Goal: Task Accomplishment & Management: Complete application form

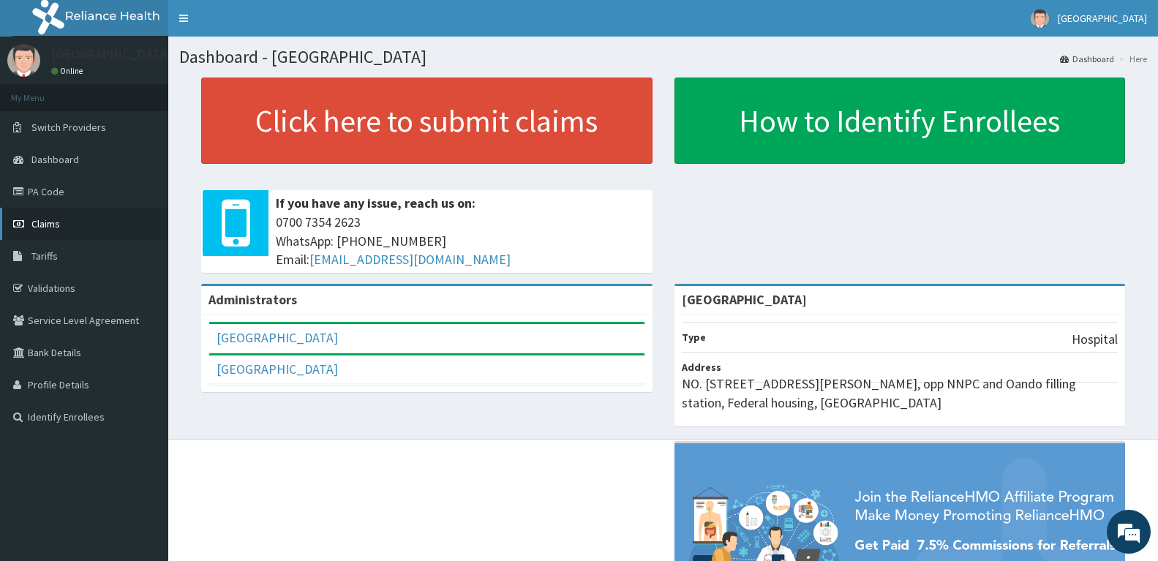
click at [70, 222] on link "Claims" at bounding box center [84, 224] width 168 height 32
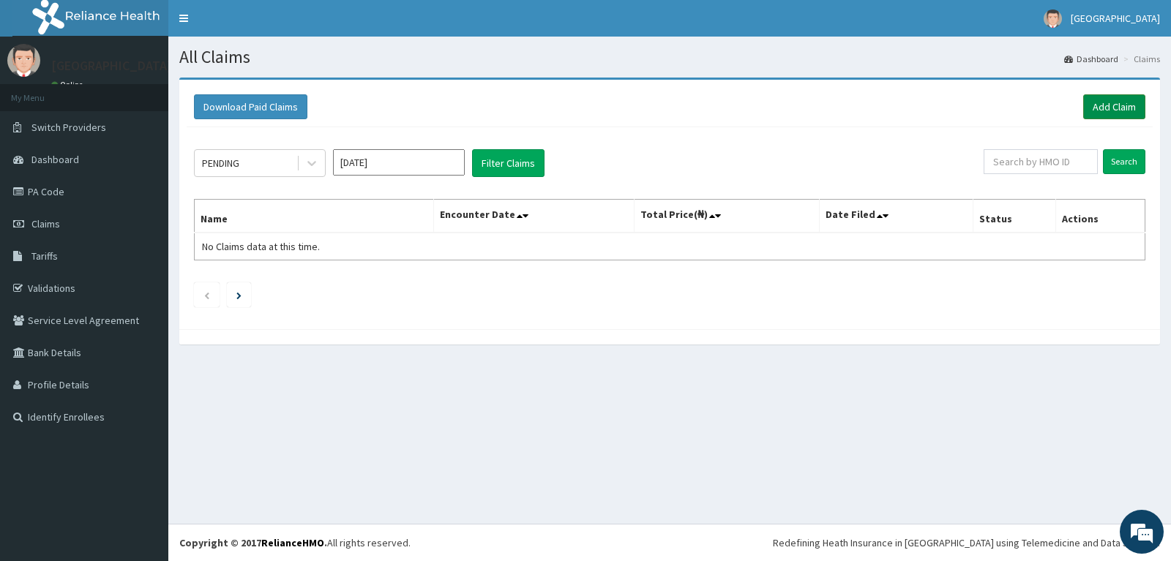
click at [1108, 104] on link "Add Claim" at bounding box center [1114, 106] width 62 height 25
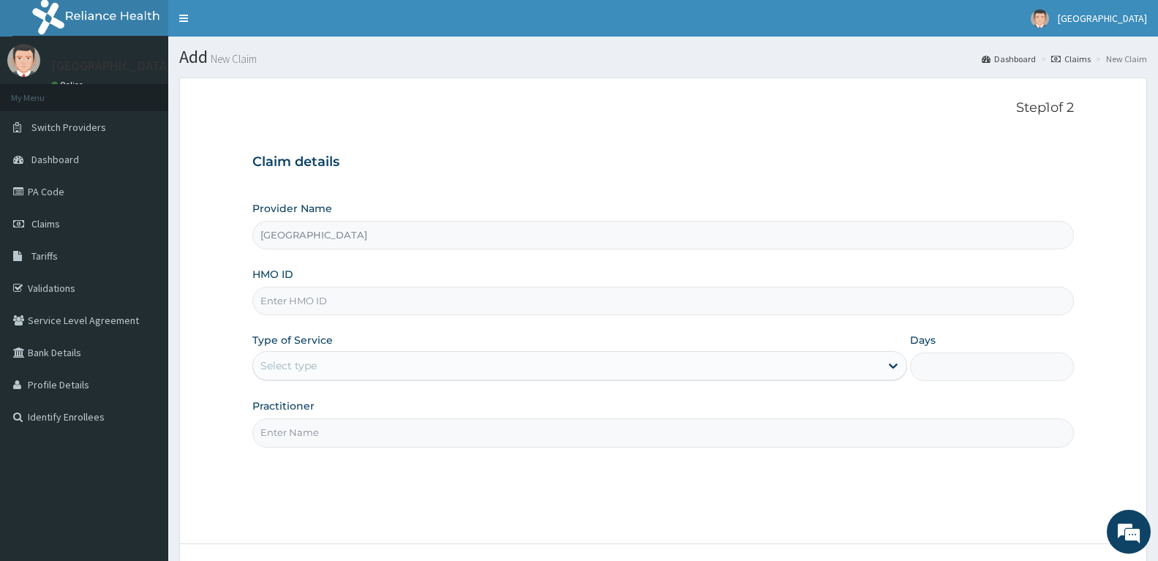
click at [516, 303] on input "HMO ID" at bounding box center [663, 301] width 822 height 29
type input "sts/10540/a"
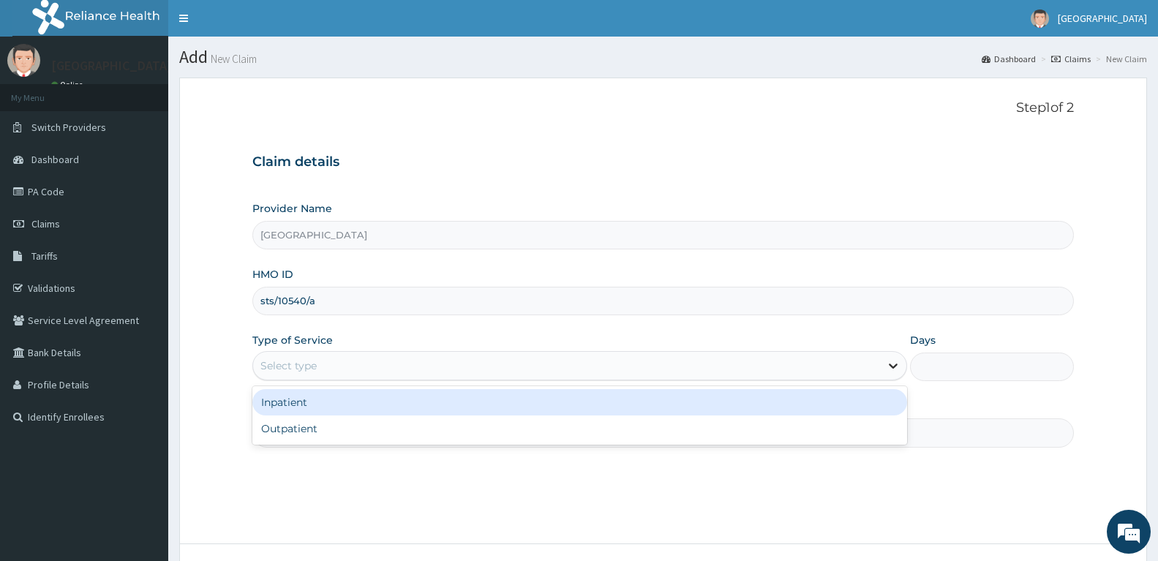
click at [888, 365] on icon at bounding box center [893, 365] width 15 height 15
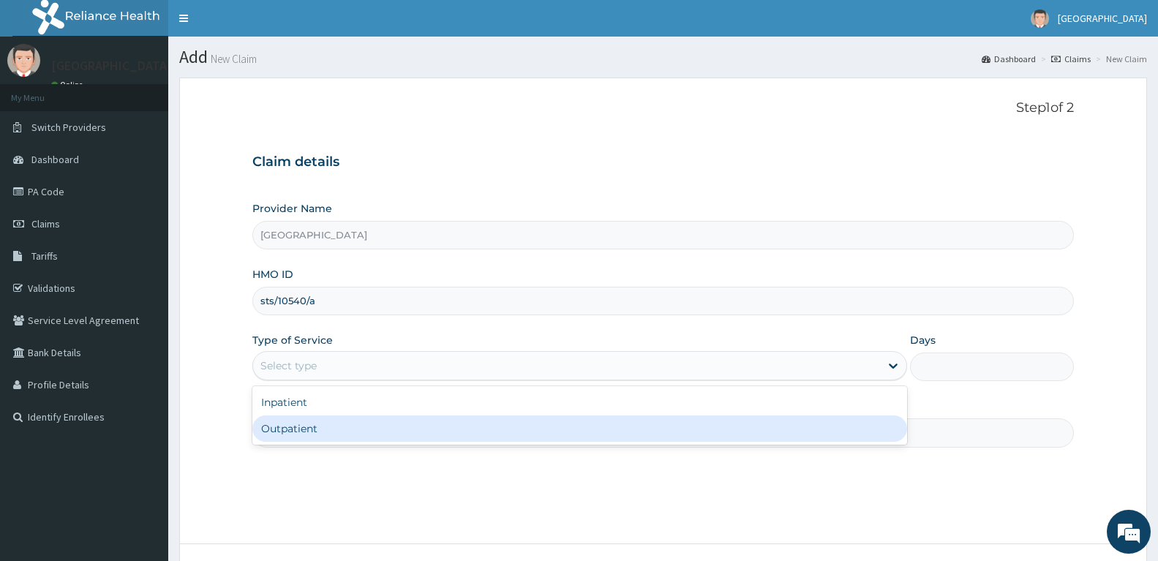
click at [767, 432] on div "Outpatient" at bounding box center [579, 429] width 655 height 26
type input "1"
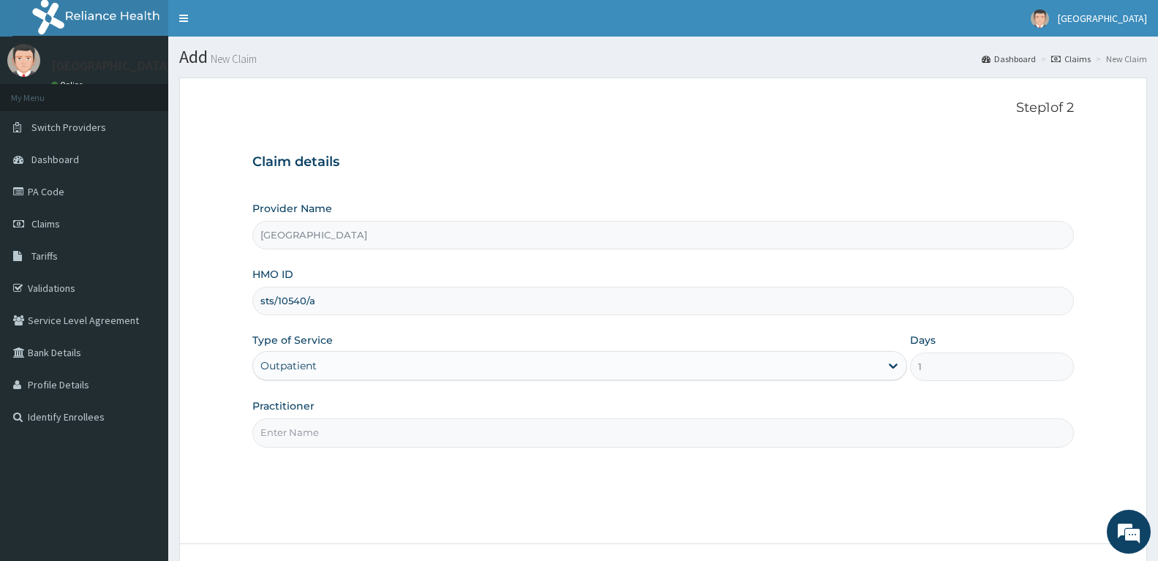
click at [703, 435] on input "Practitioner" at bounding box center [663, 432] width 822 height 29
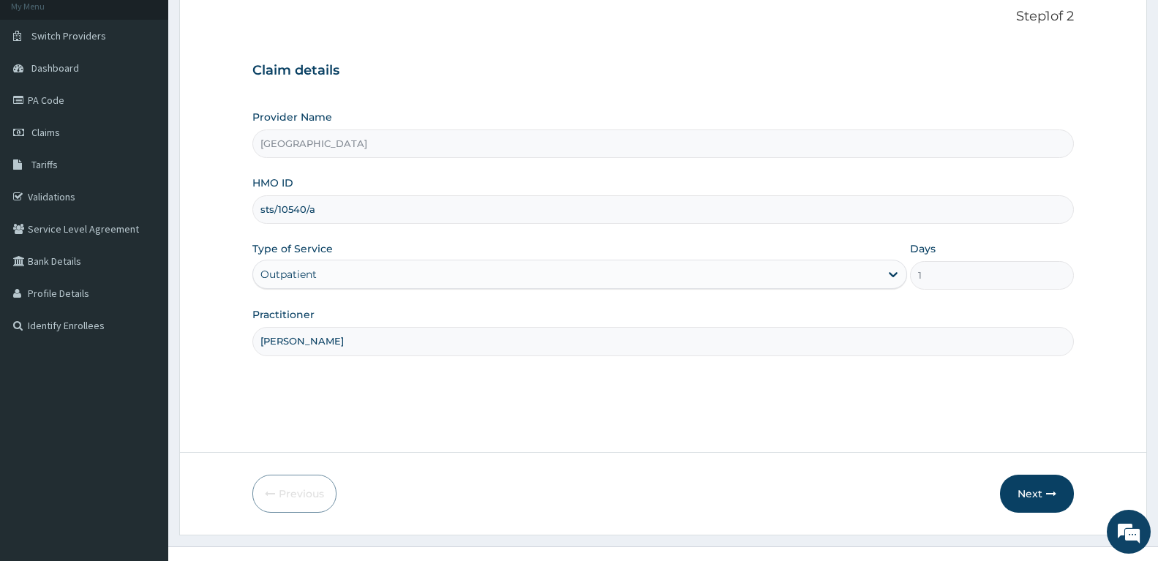
scroll to position [114, 0]
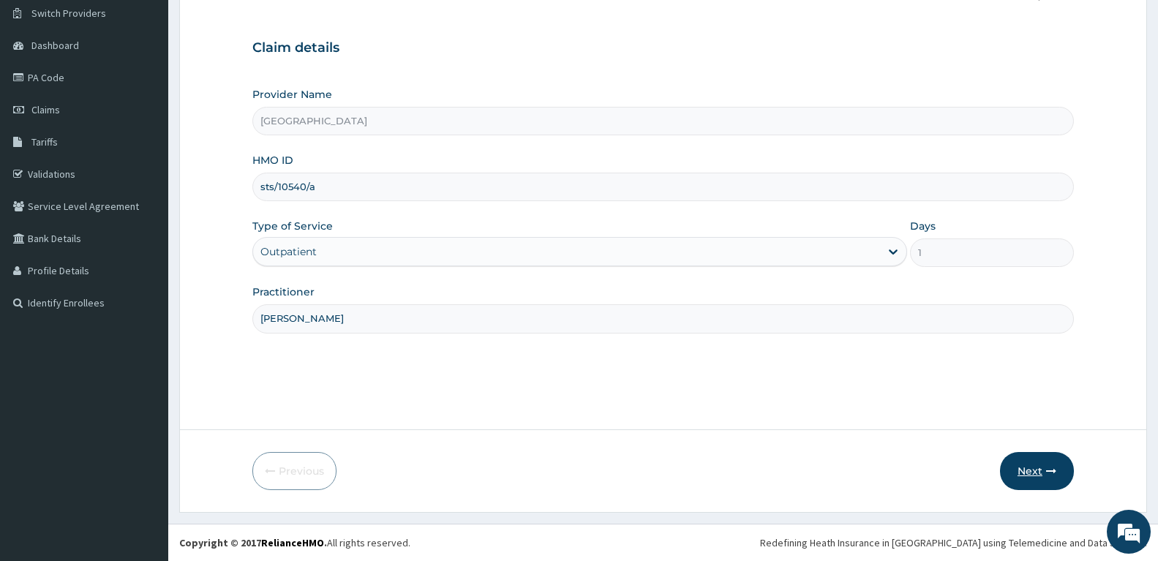
type input "[PERSON_NAME]"
click at [1030, 468] on button "Next" at bounding box center [1037, 471] width 74 height 38
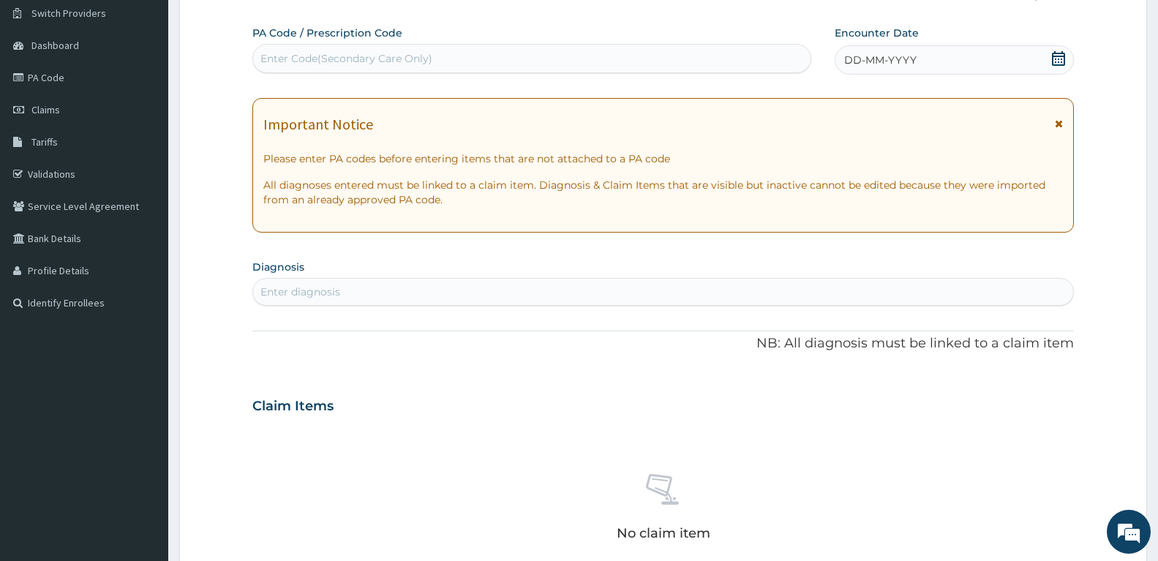
click at [1056, 59] on icon at bounding box center [1058, 58] width 13 height 15
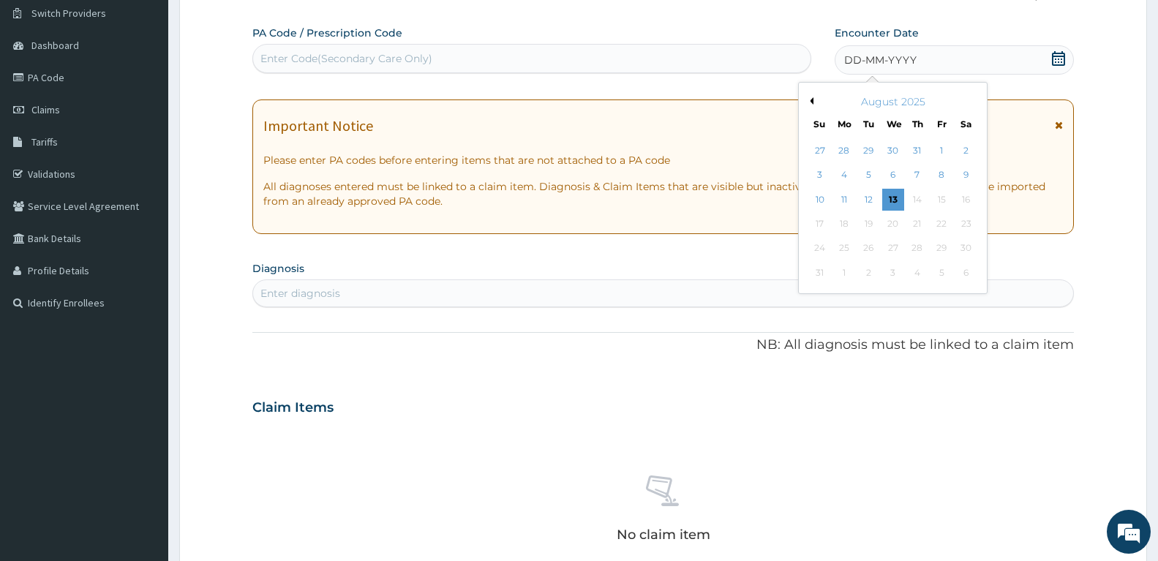
click at [1056, 59] on icon at bounding box center [1058, 58] width 13 height 15
click at [871, 200] on div "12" at bounding box center [868, 200] width 22 height 22
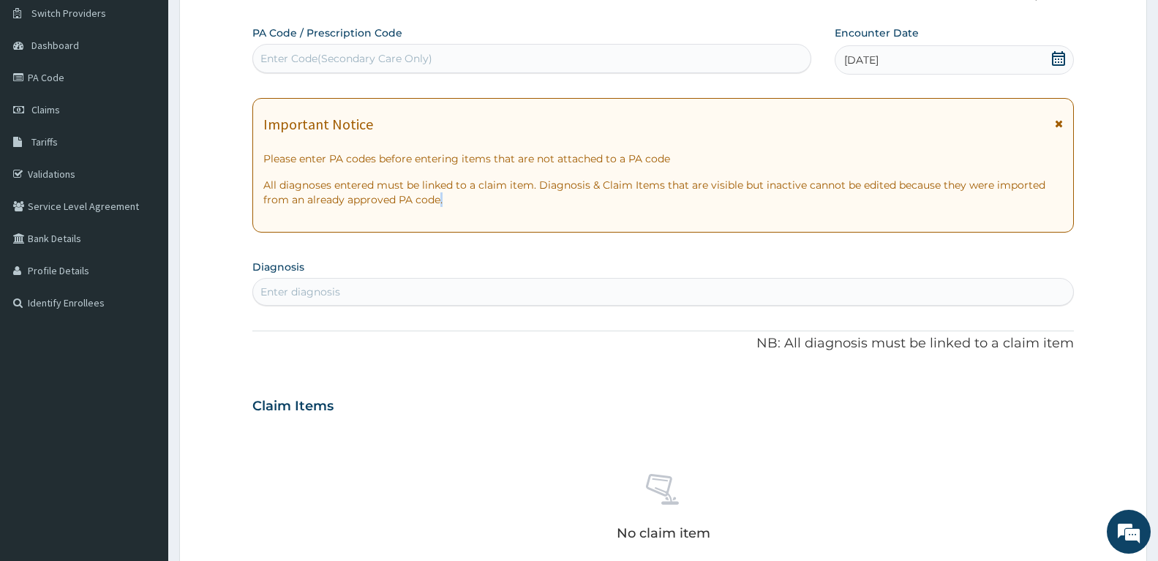
click at [871, 200] on p "All diagnoses entered must be linked to a claim item. Diagnosis & Claim Items t…" at bounding box center [663, 192] width 800 height 29
click at [536, 292] on div "Enter diagnosis" at bounding box center [663, 291] width 820 height 23
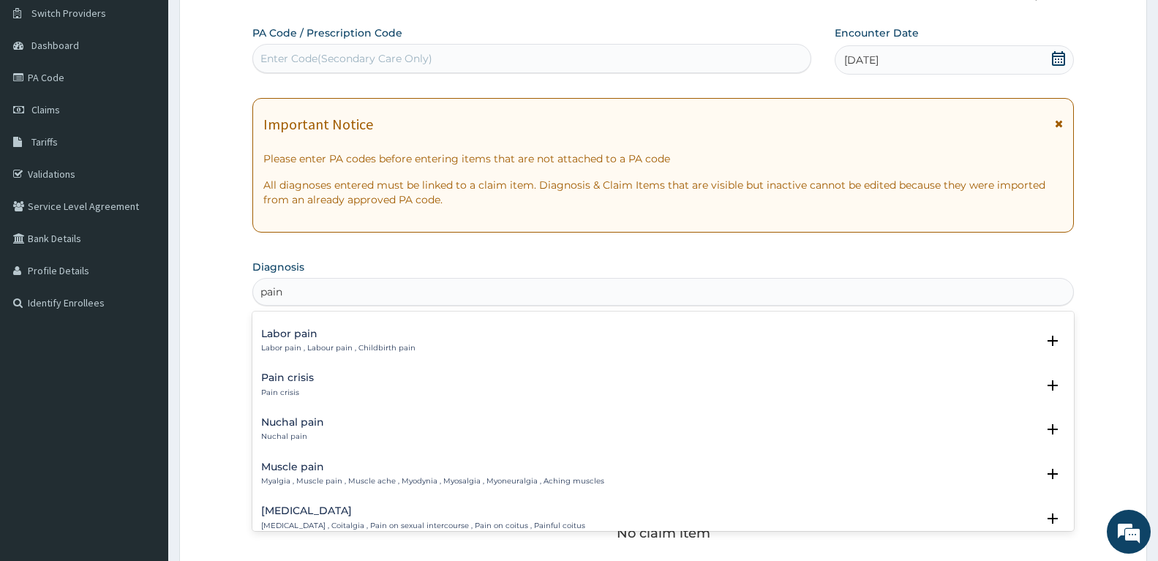
scroll to position [2007, 0]
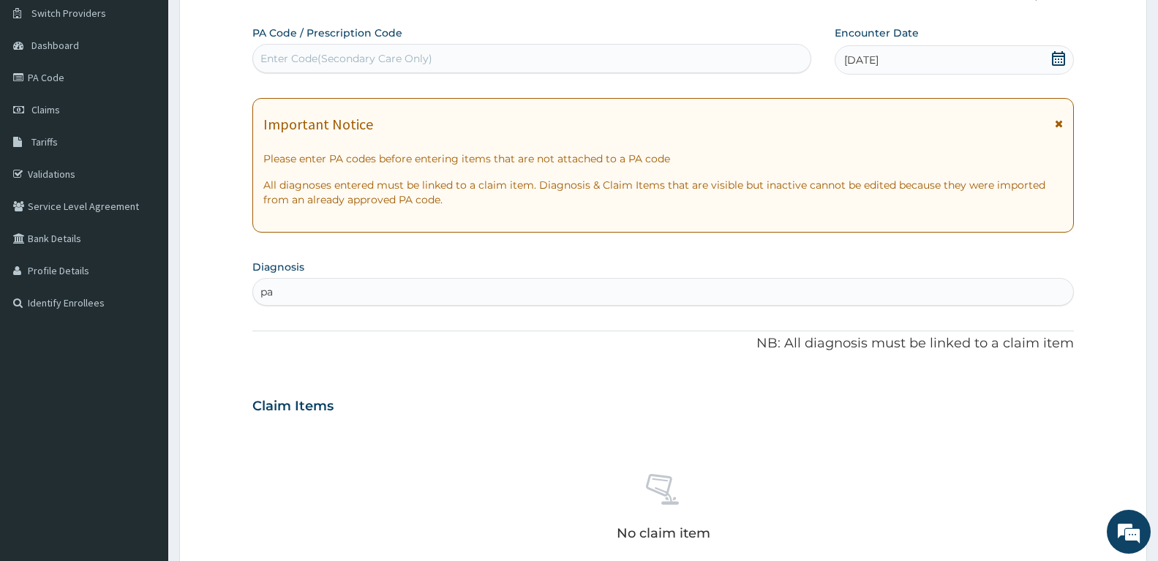
type input "p"
type input "w"
type input "back pain"
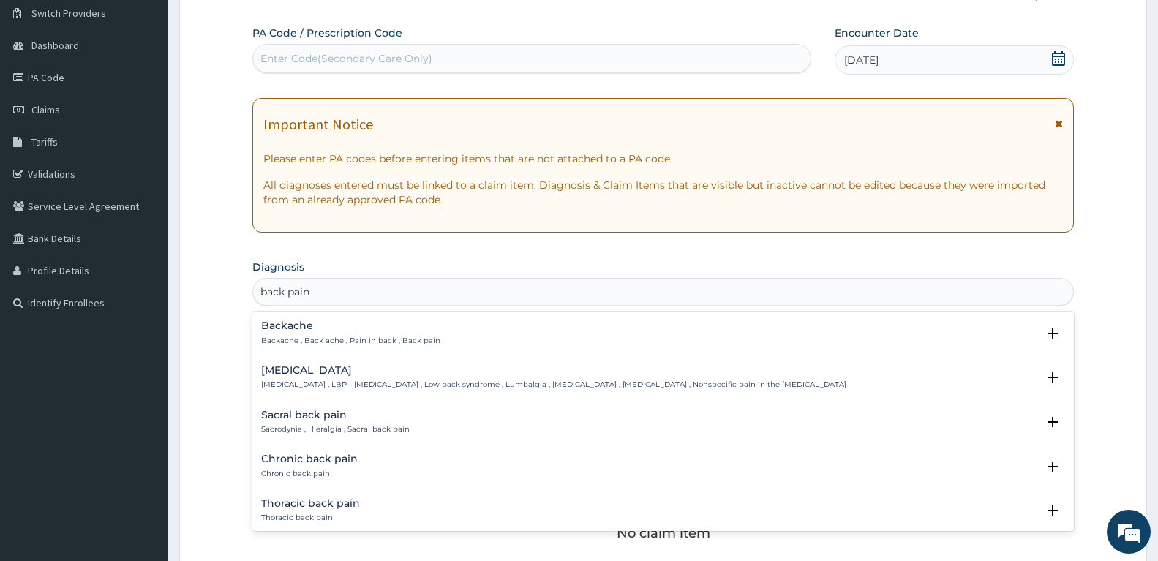
click at [297, 373] on h4 "[MEDICAL_DATA]" at bounding box center [553, 370] width 585 height 11
click at [297, 372] on h4 "[MEDICAL_DATA]" at bounding box center [553, 370] width 585 height 11
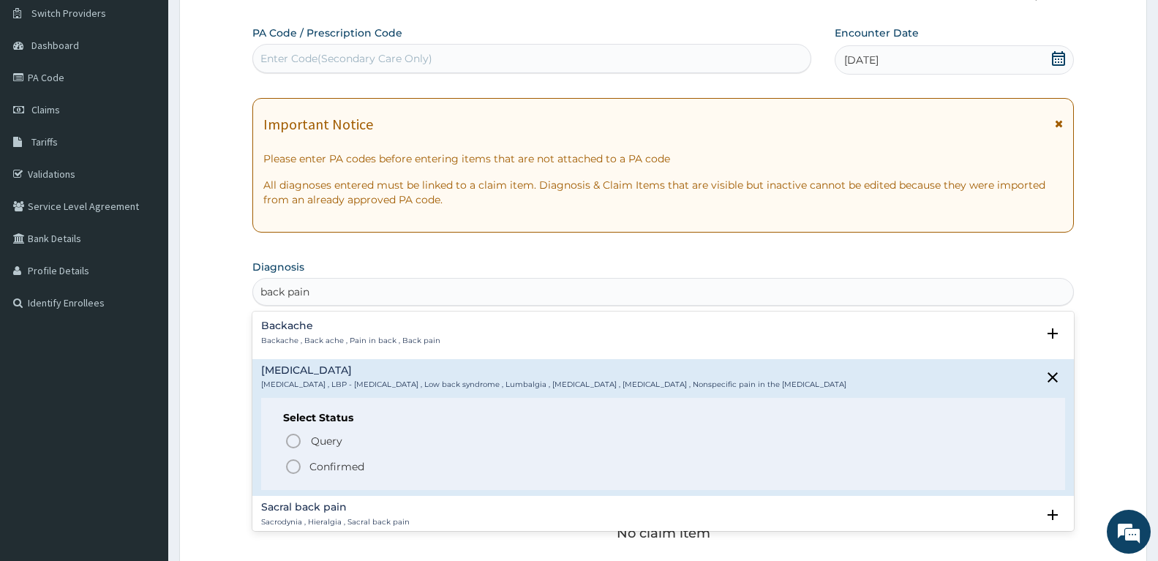
click at [319, 462] on p "Confirmed" at bounding box center [336, 466] width 55 height 15
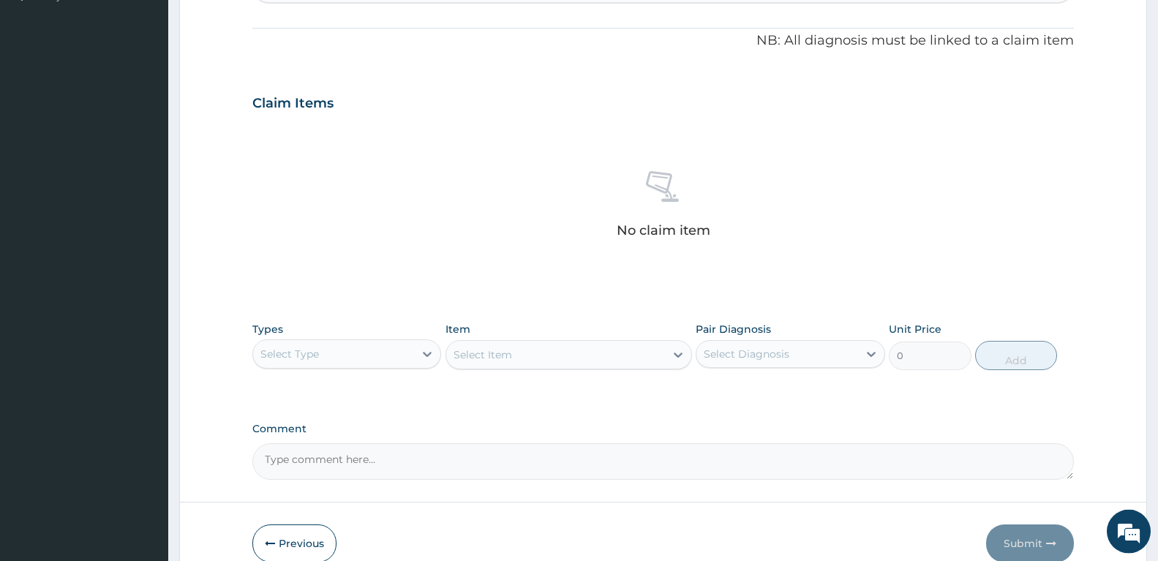
scroll to position [438, 0]
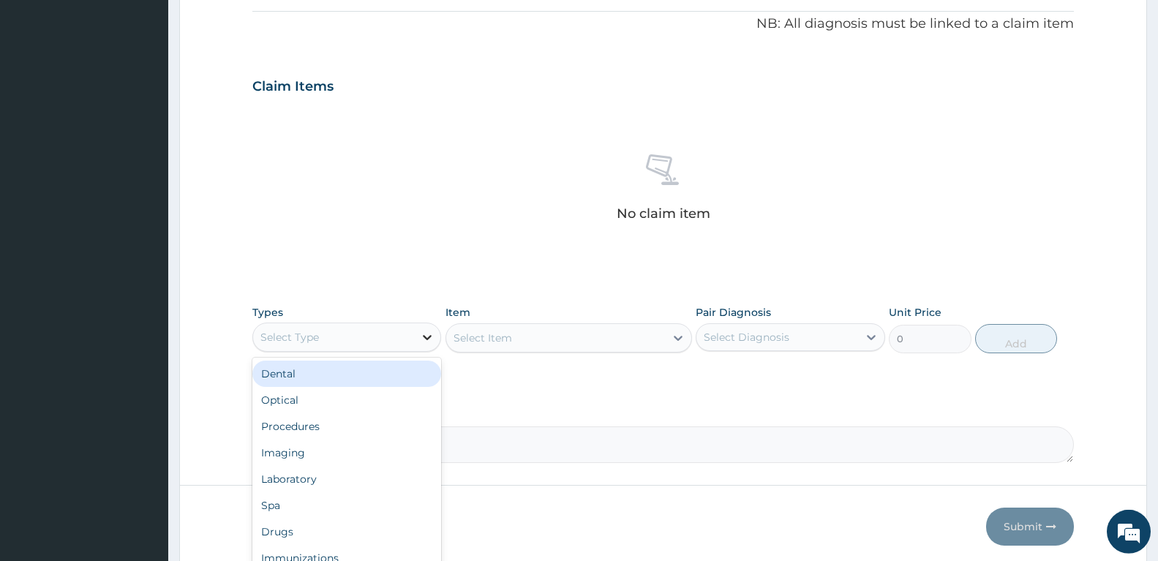
click at [421, 334] on icon at bounding box center [427, 337] width 15 height 15
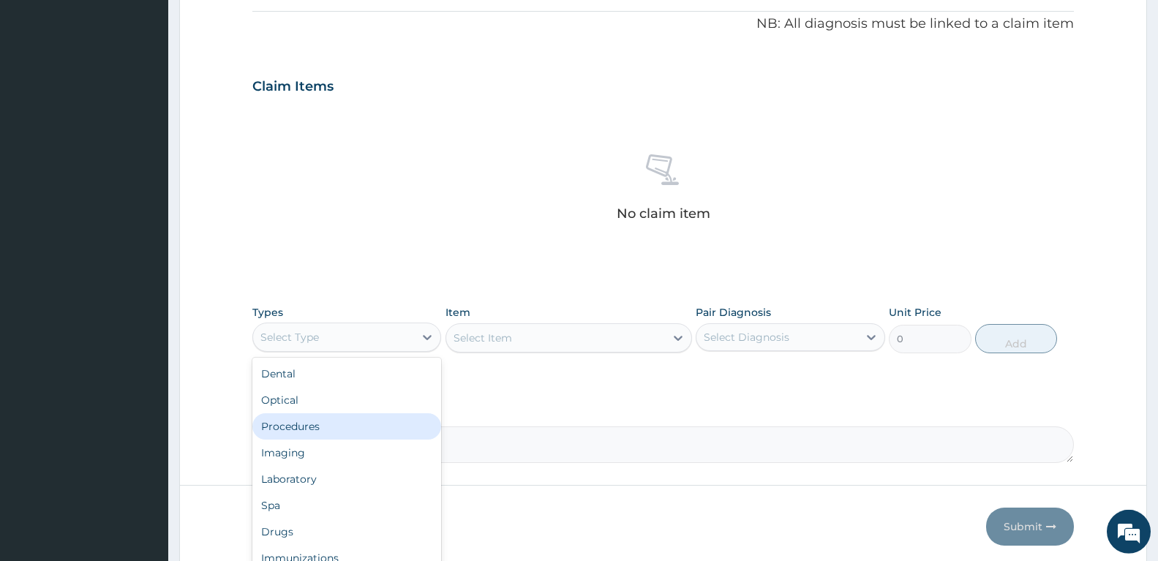
click at [377, 428] on div "Procedures" at bounding box center [346, 426] width 189 height 26
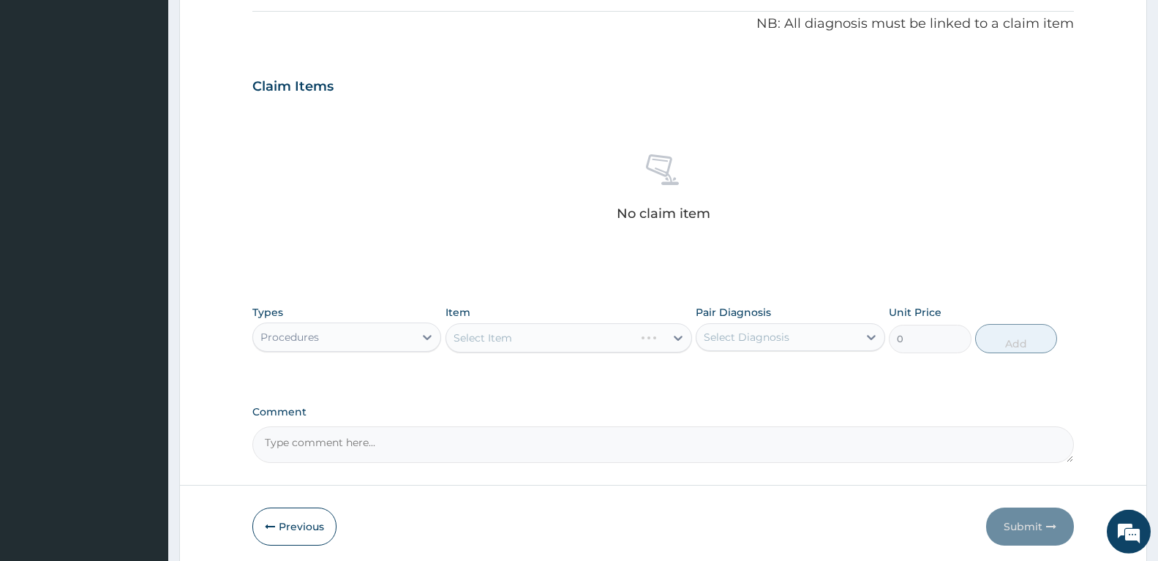
click at [625, 334] on div "Select Item" at bounding box center [569, 337] width 247 height 29
click at [615, 339] on div "Select Item" at bounding box center [569, 337] width 247 height 29
click at [655, 338] on div "Select Item" at bounding box center [569, 337] width 247 height 29
click at [634, 339] on div "Select Item" at bounding box center [569, 337] width 247 height 29
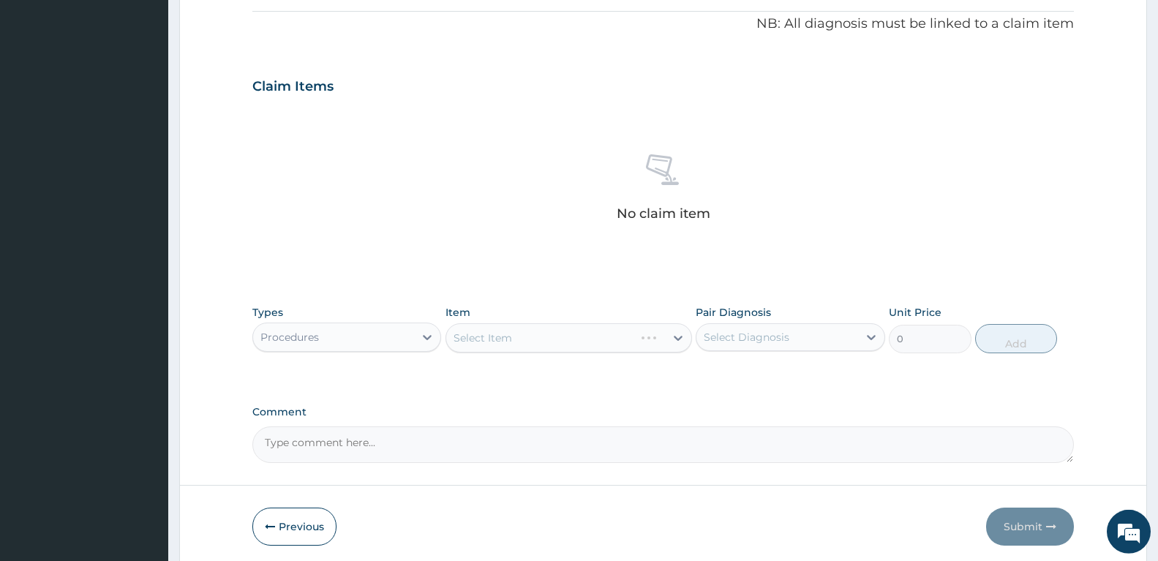
click at [634, 339] on div "Select Item" at bounding box center [569, 337] width 247 height 29
click at [587, 345] on div "Select Item" at bounding box center [569, 337] width 247 height 29
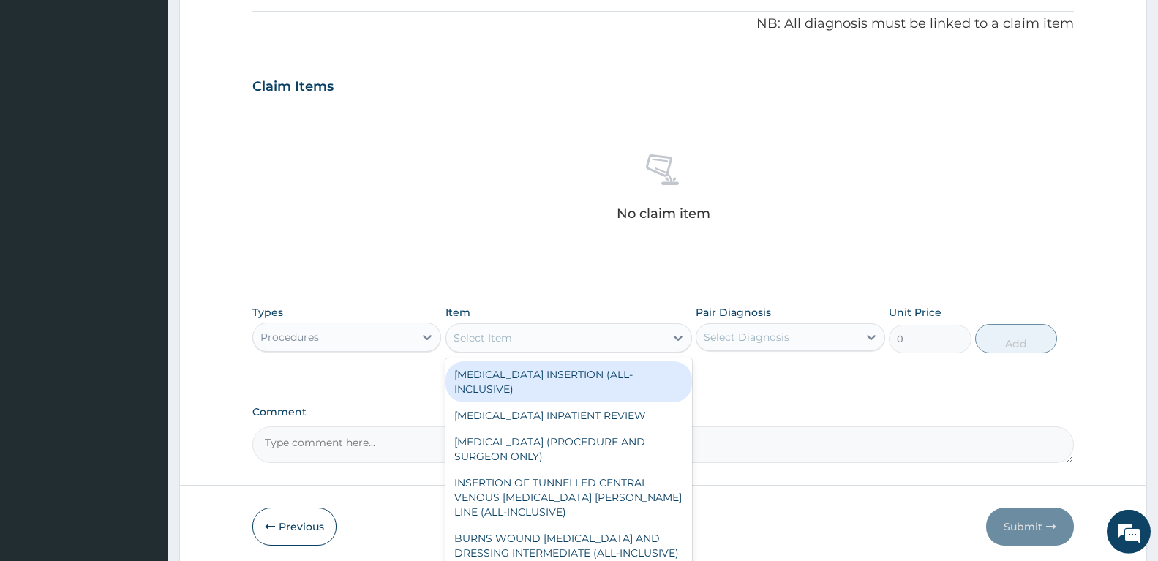
click at [675, 336] on icon at bounding box center [678, 338] width 15 height 15
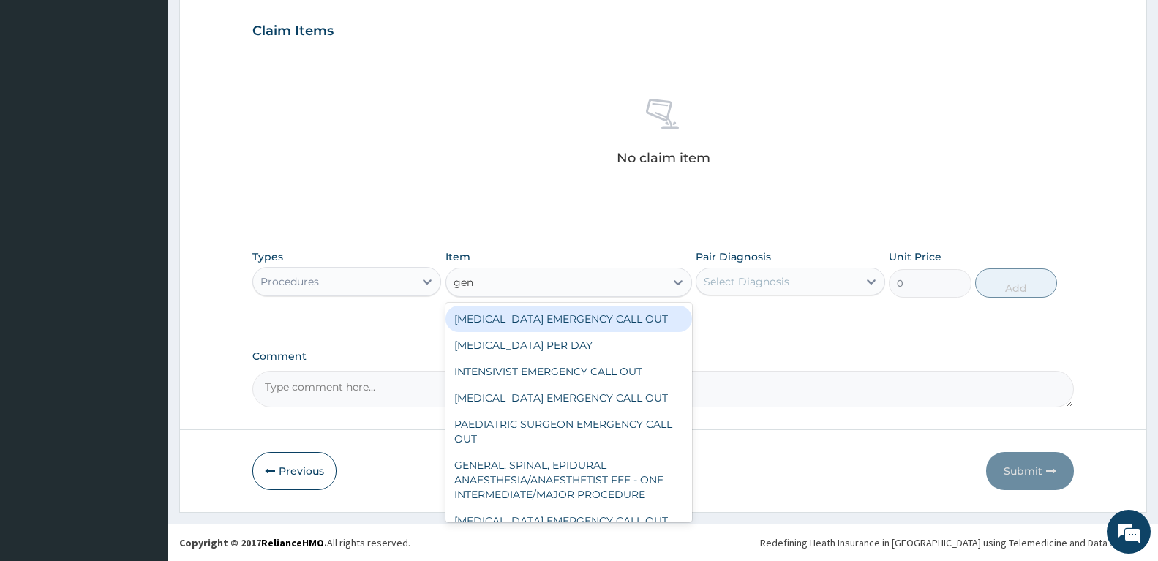
type input "gene"
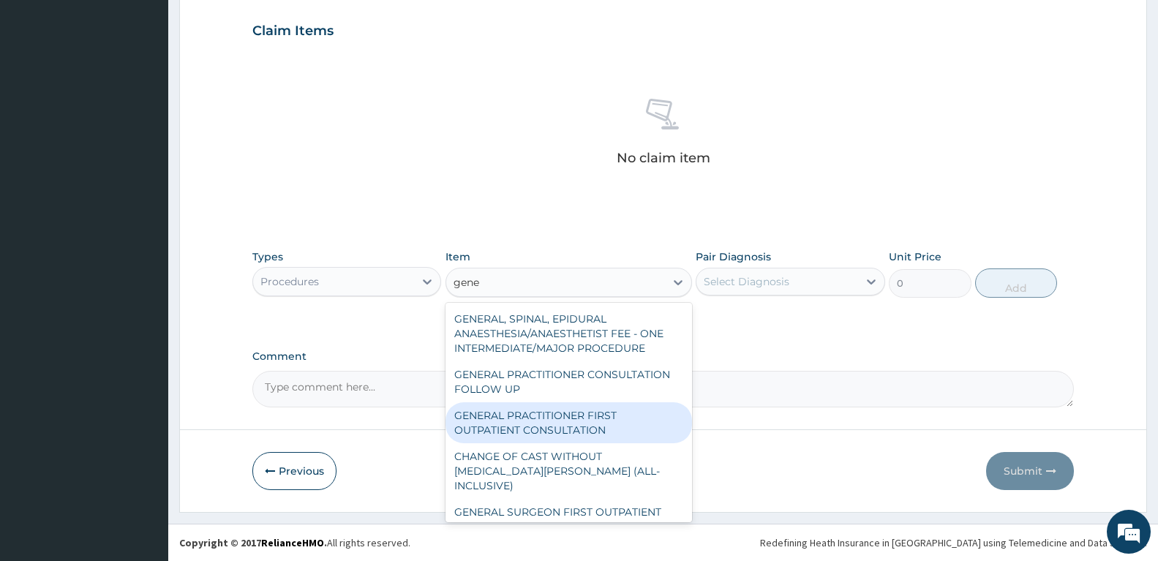
click at [611, 426] on div "GENERAL PRACTITIONER FIRST OUTPATIENT CONSULTATION" at bounding box center [569, 422] width 247 height 41
type input "3750"
click at [611, 426] on form "Step 2 of 2 PA Code / Prescription Code Enter Code(Secondary Care Only) Encount…" at bounding box center [663, 48] width 968 height 928
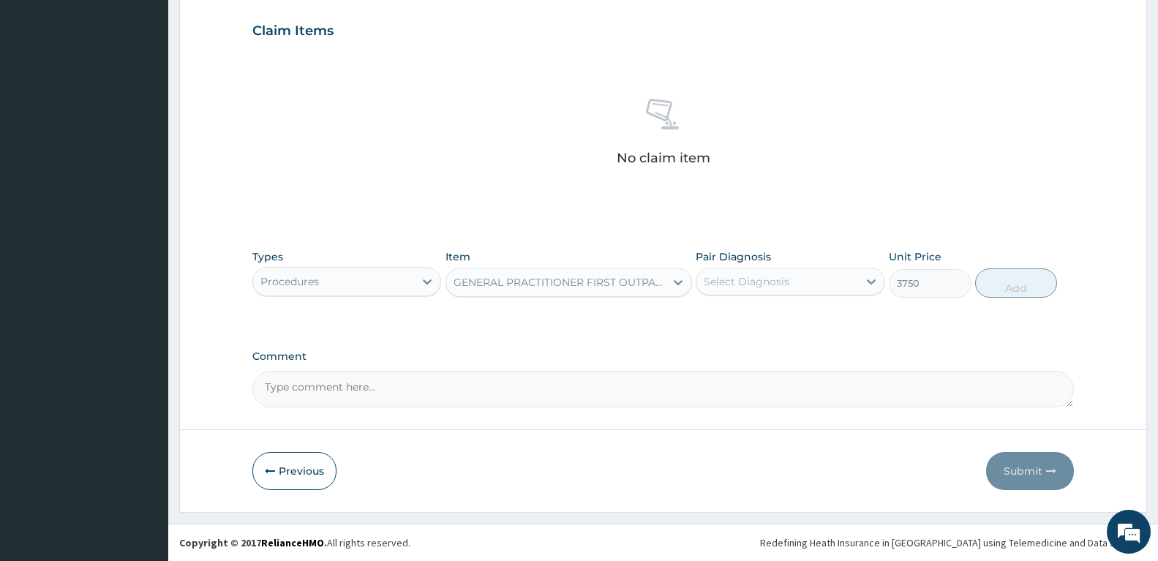
click at [820, 279] on div "Select Diagnosis" at bounding box center [776, 281] width 161 height 23
click at [795, 316] on label "[MEDICAL_DATA]" at bounding box center [765, 317] width 91 height 15
click at [724, 320] on label "[MEDICAL_DATA]" at bounding box center [765, 317] width 91 height 15
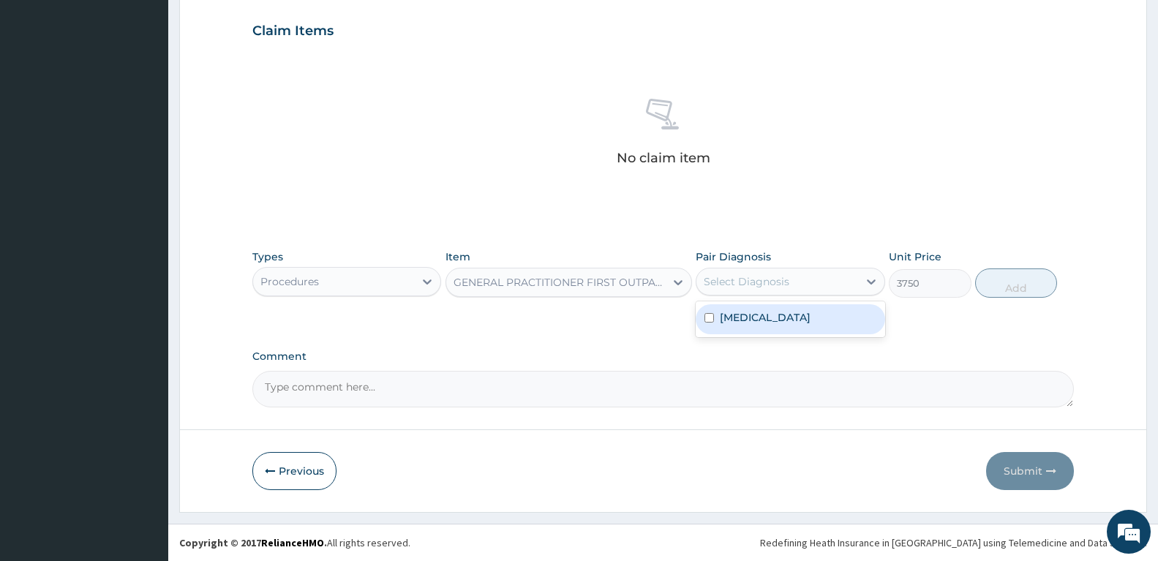
click at [710, 321] on input "checkbox" at bounding box center [710, 318] width 10 height 10
checkbox input "true"
click at [1007, 282] on button "Add" at bounding box center [1016, 283] width 82 height 29
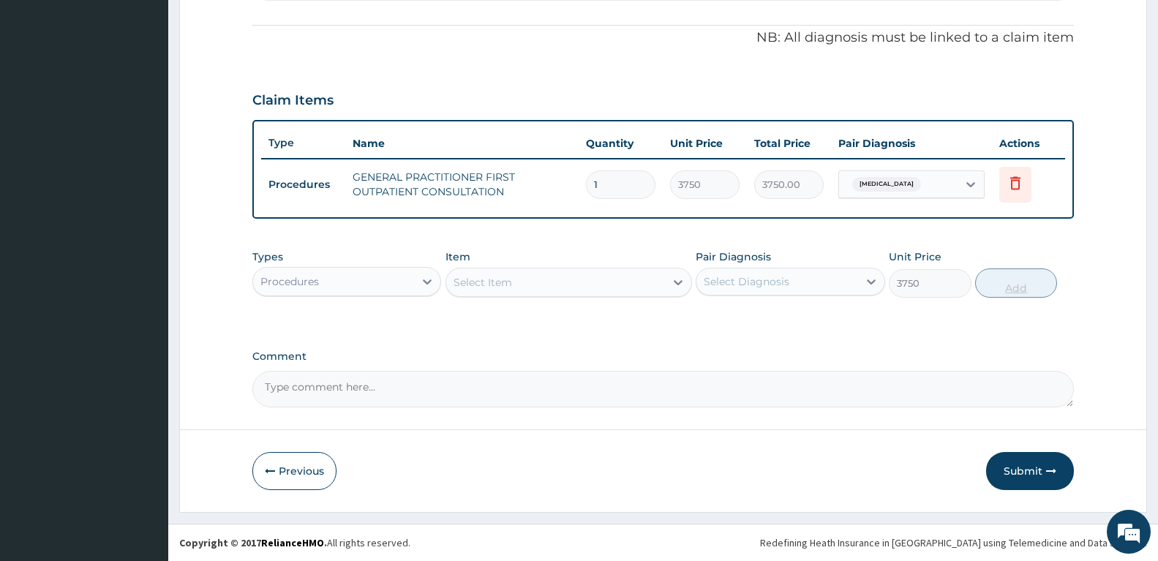
type input "0"
click at [424, 279] on icon at bounding box center [428, 281] width 9 height 5
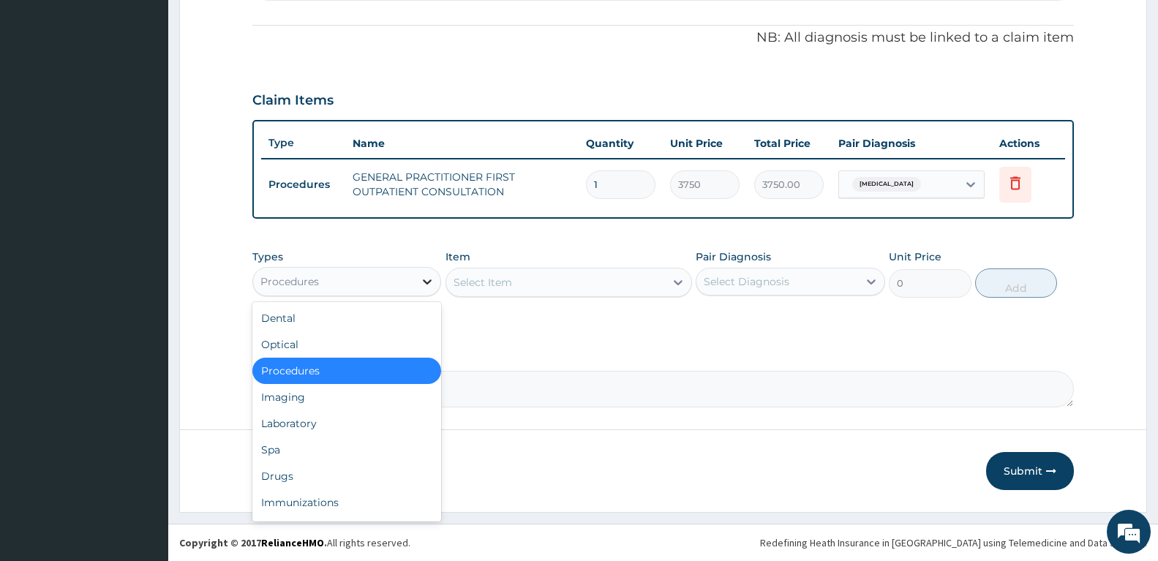
click at [429, 282] on icon at bounding box center [427, 281] width 15 height 15
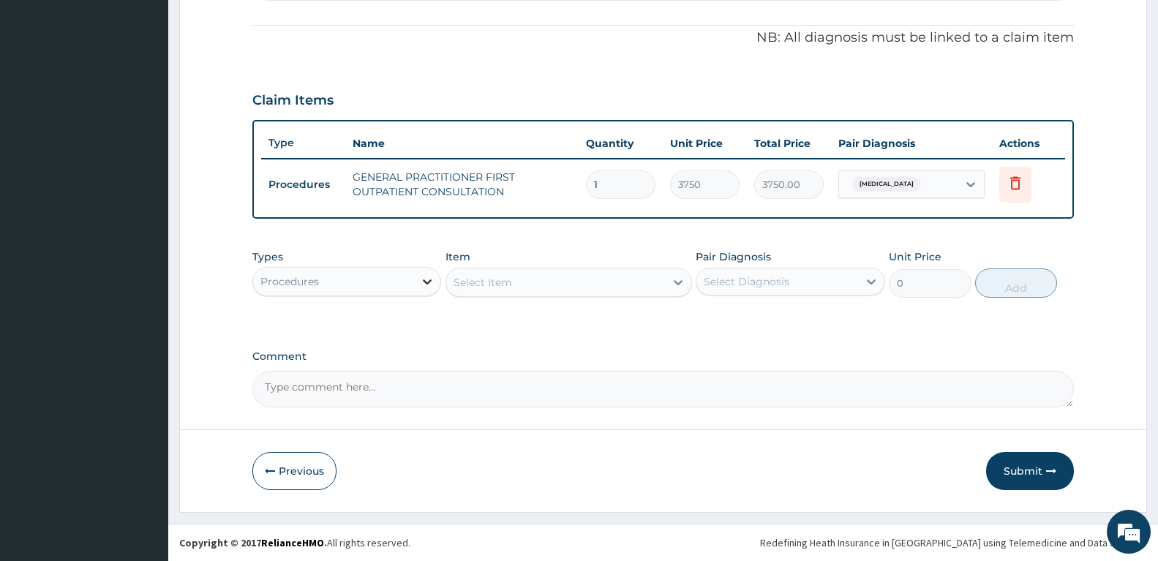
click at [421, 281] on icon at bounding box center [427, 281] width 15 height 15
click at [422, 282] on icon at bounding box center [427, 281] width 15 height 15
click at [411, 271] on div "Procedures" at bounding box center [333, 281] width 161 height 23
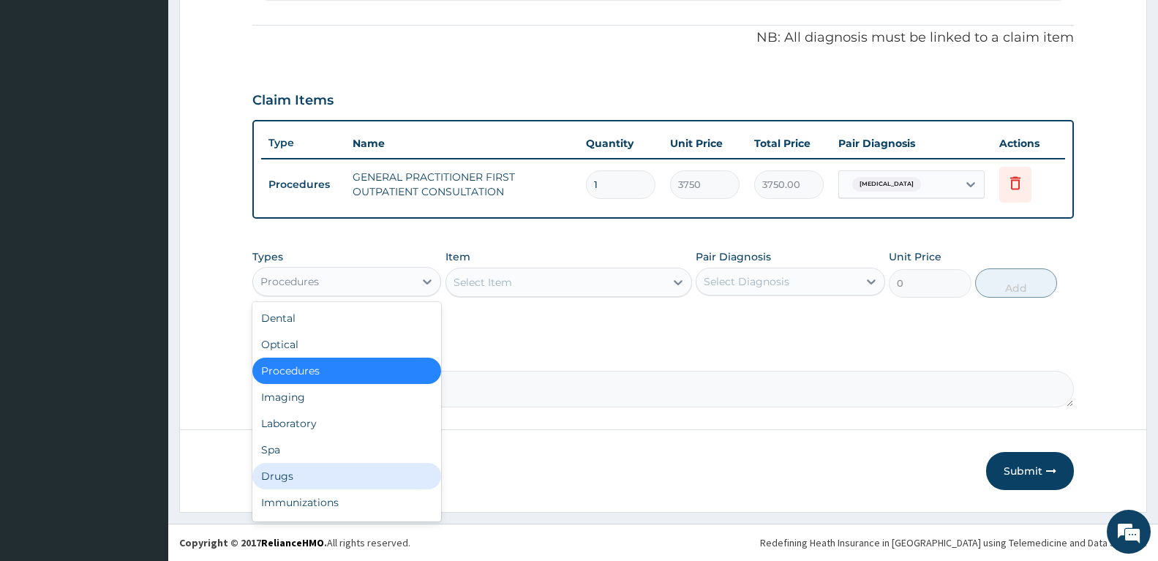
click at [353, 476] on div "Drugs" at bounding box center [346, 476] width 189 height 26
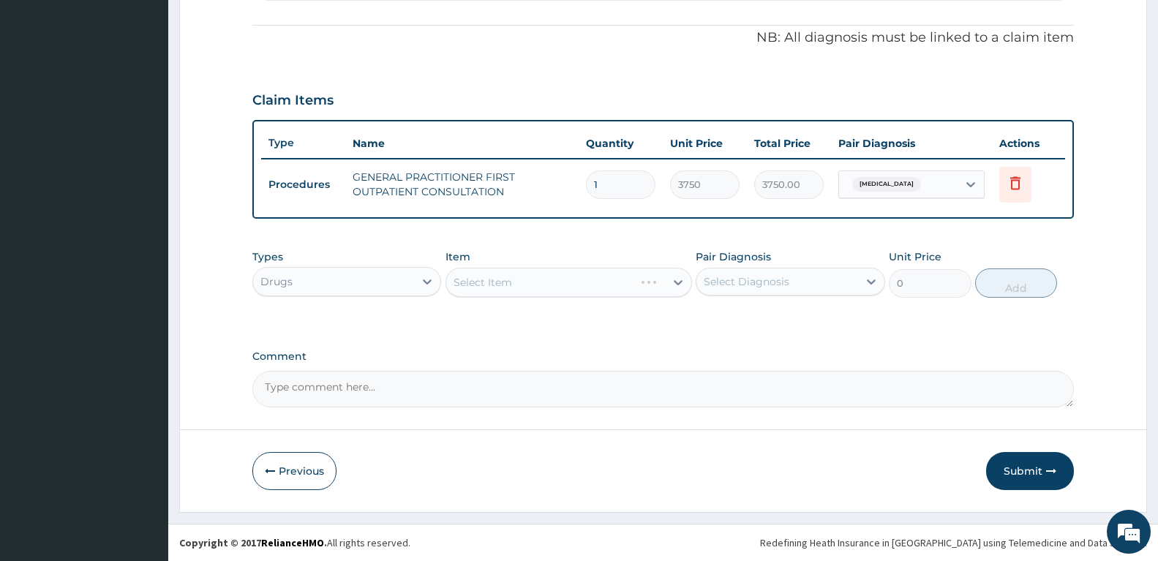
click at [579, 279] on div "Select Item" at bounding box center [569, 282] width 247 height 29
click at [672, 282] on div "Select Item" at bounding box center [569, 282] width 247 height 29
click at [670, 281] on div "Select Item" at bounding box center [569, 282] width 247 height 29
click at [675, 280] on icon at bounding box center [678, 282] width 15 height 15
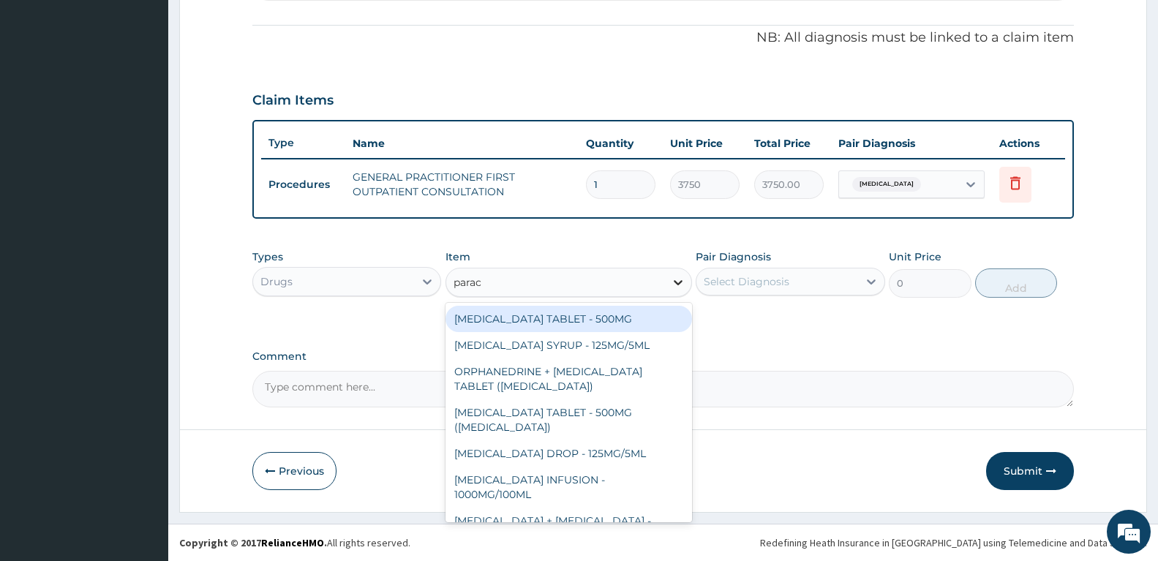
type input "parace"
click at [652, 317] on div "[MEDICAL_DATA] TABLET - 500MG" at bounding box center [569, 319] width 247 height 26
type input "33.599999999999994"
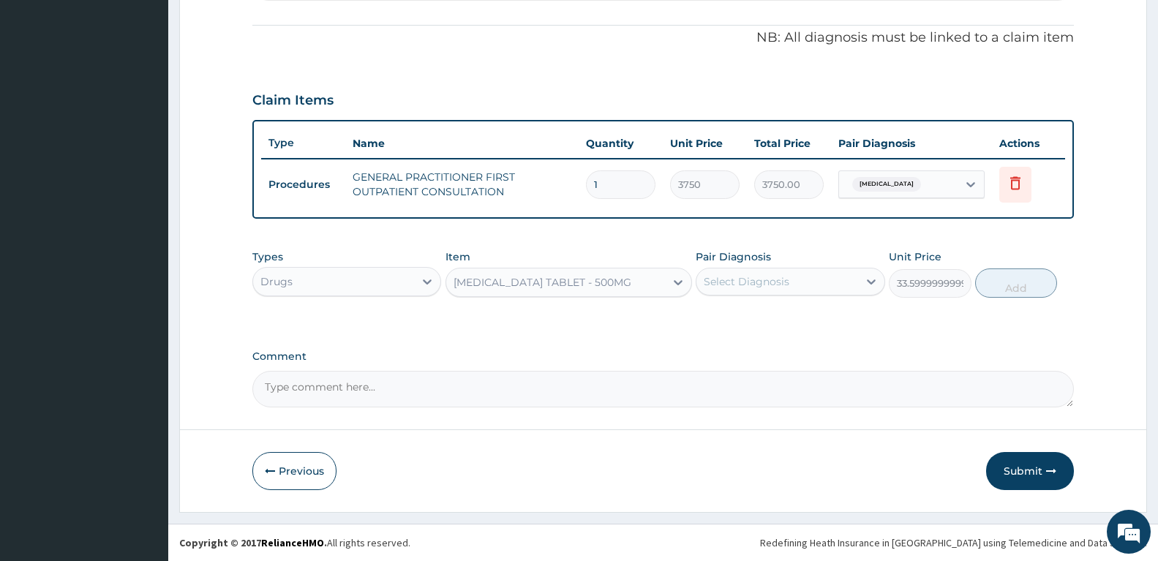
click at [838, 282] on div "Select Diagnosis" at bounding box center [776, 281] width 161 height 23
click at [807, 322] on div "[MEDICAL_DATA]" at bounding box center [790, 319] width 189 height 30
checkbox input "true"
click at [1021, 282] on button "Add" at bounding box center [1016, 283] width 82 height 29
type input "0"
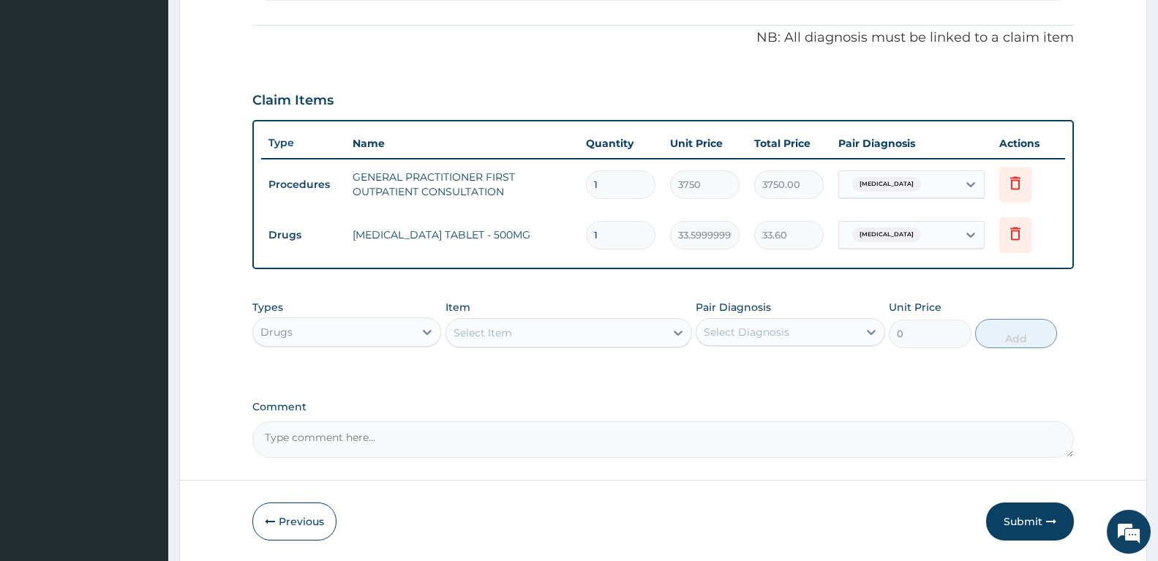
type input "18"
type input "604.80"
type input "18"
click at [1034, 517] on button "Submit" at bounding box center [1030, 522] width 88 height 38
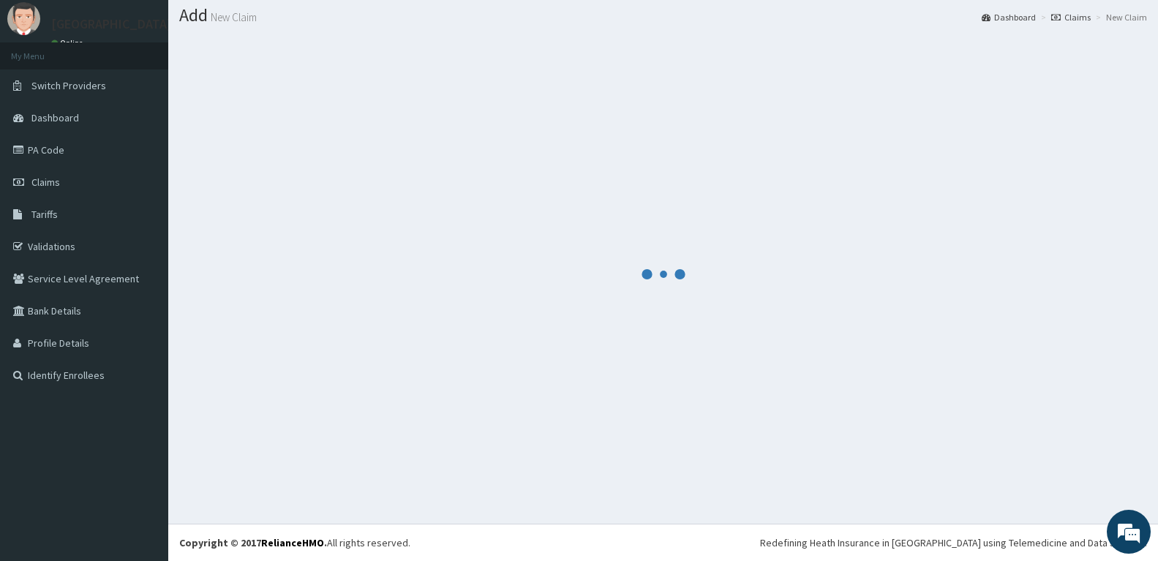
scroll to position [42, 0]
